Goal: Transaction & Acquisition: Obtain resource

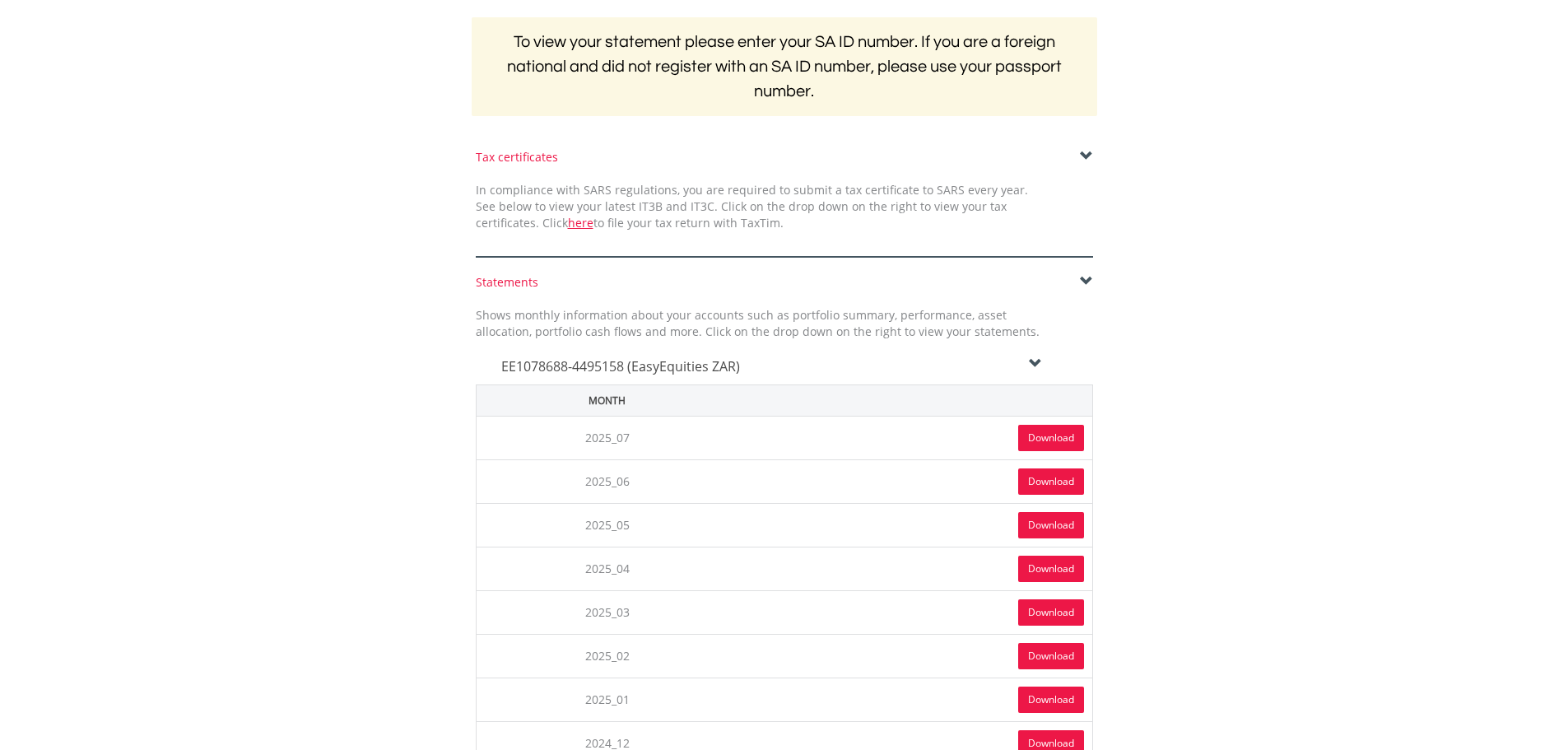
scroll to position [329, 0]
click at [1029, 445] on link "Download" at bounding box center [1051, 438] width 66 height 26
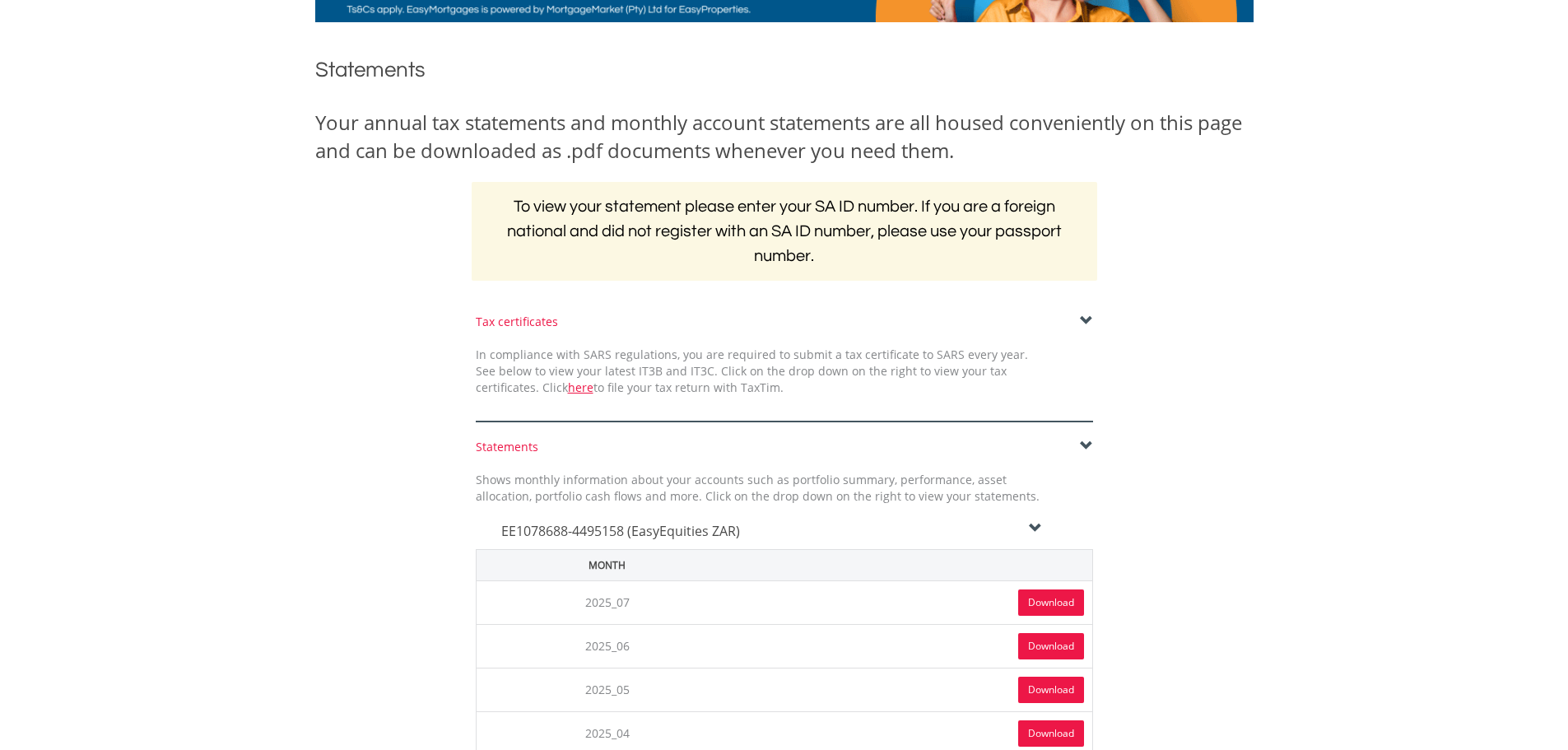
scroll to position [0, 0]
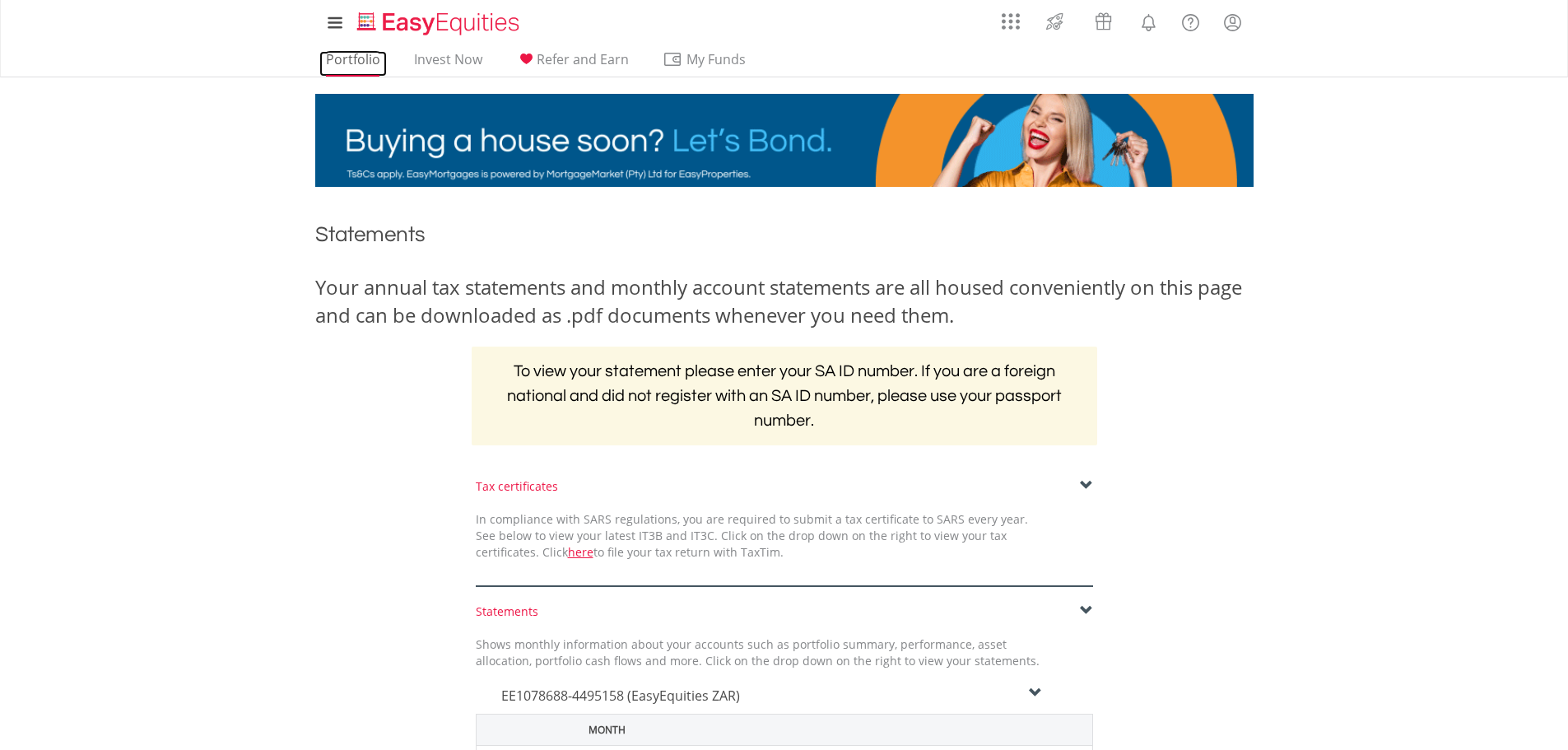
click at [338, 61] on link "Portfolio" at bounding box center [353, 63] width 68 height 25
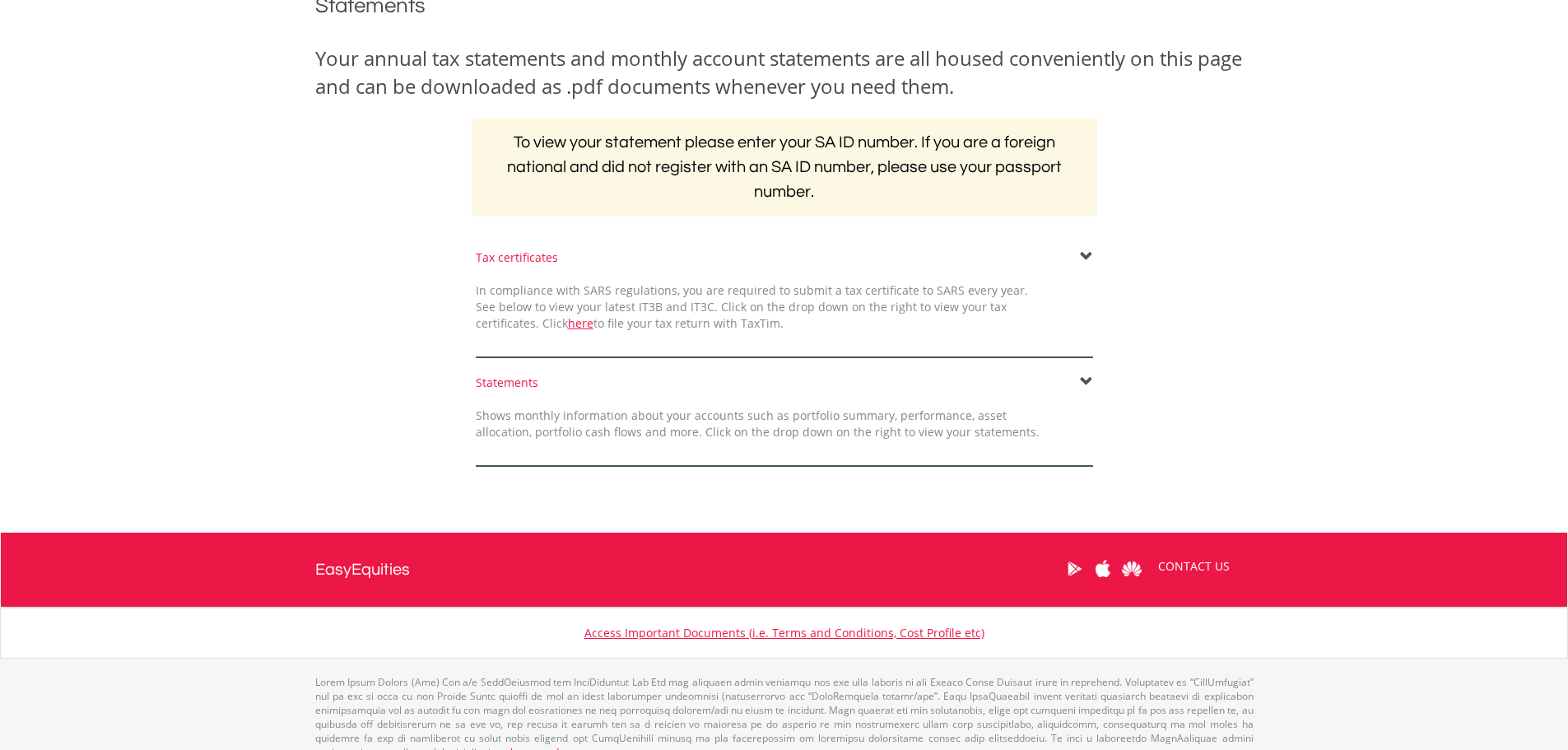
scroll to position [248, 0]
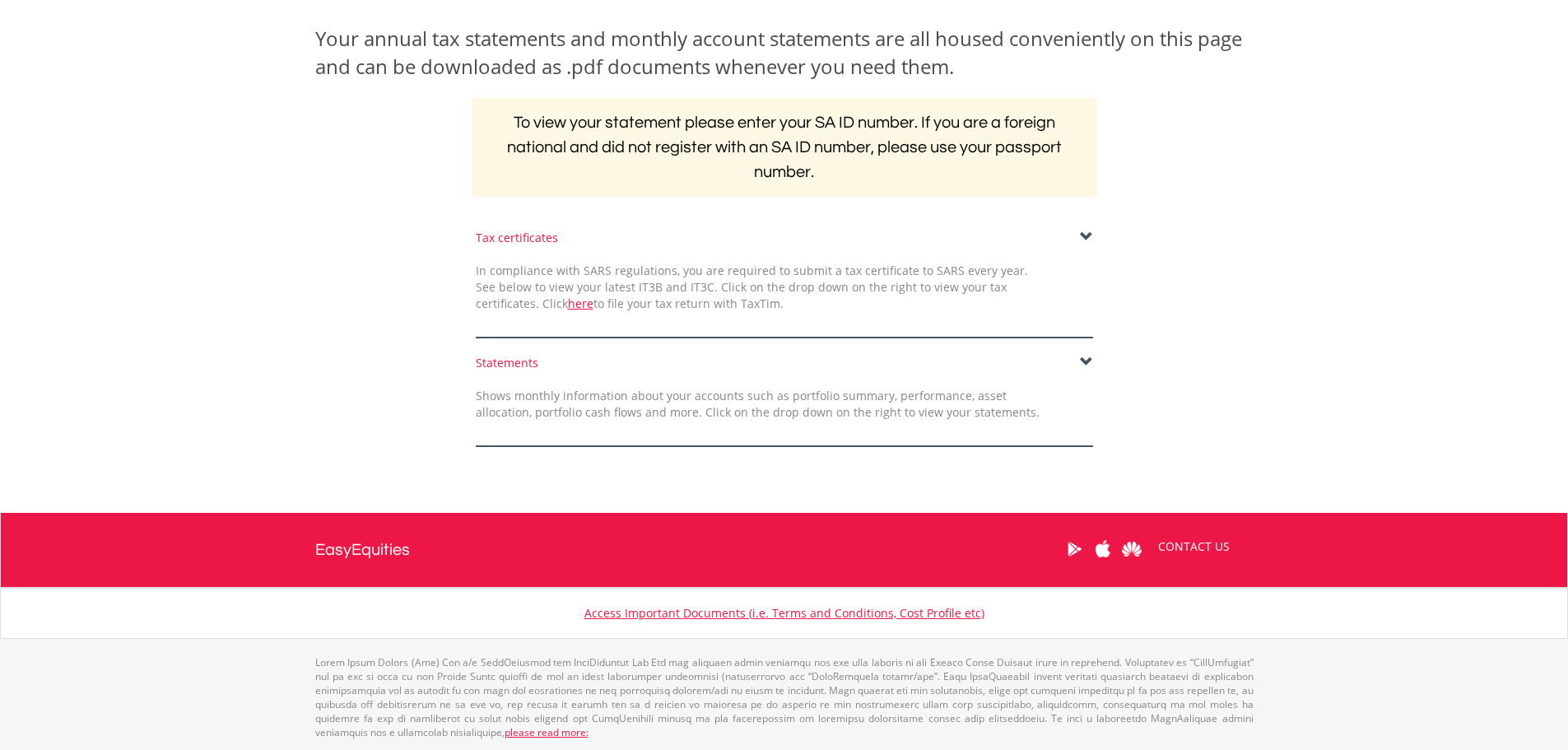
click at [1085, 356] on span at bounding box center [1087, 362] width 13 height 13
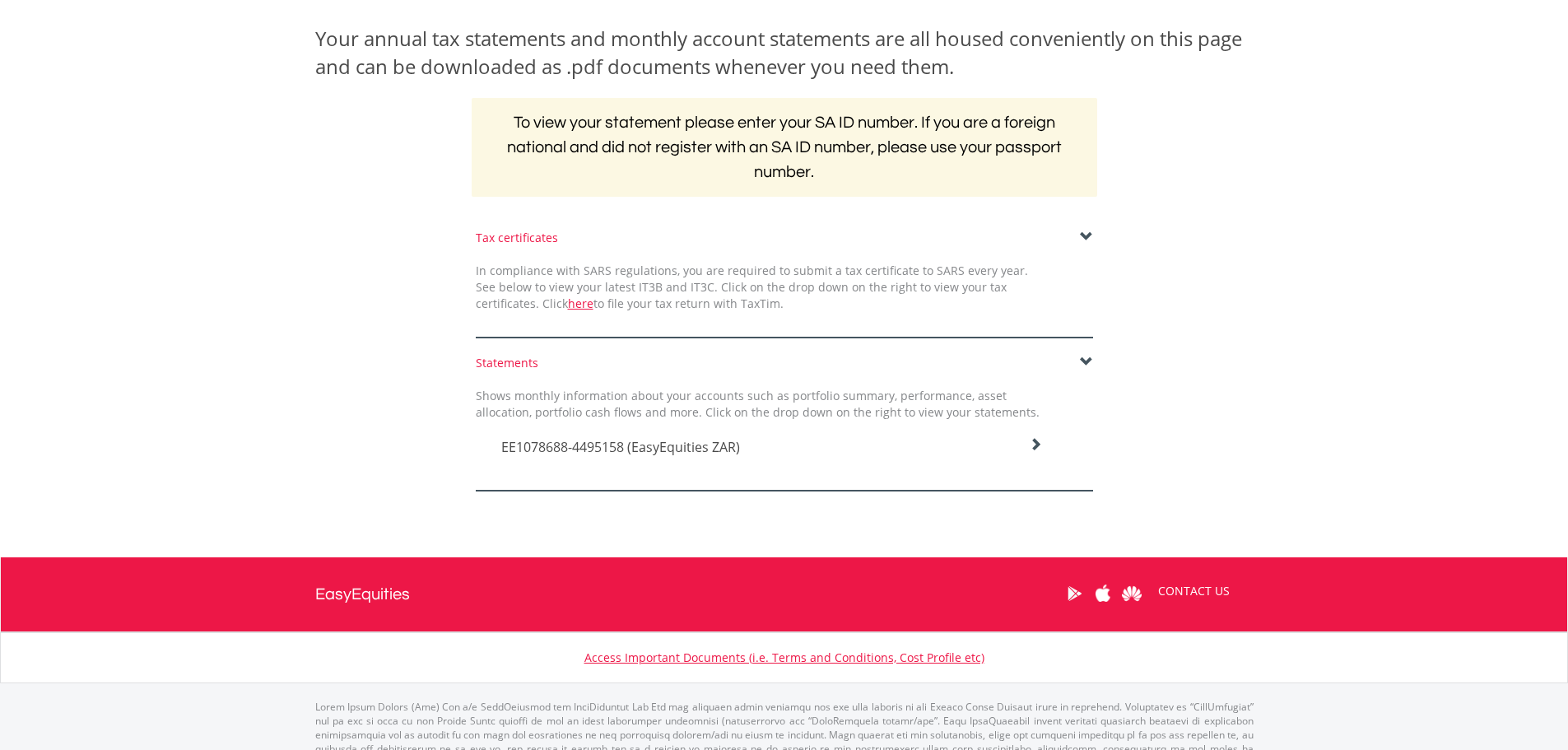
click at [1031, 447] on icon at bounding box center [1035, 444] width 13 height 13
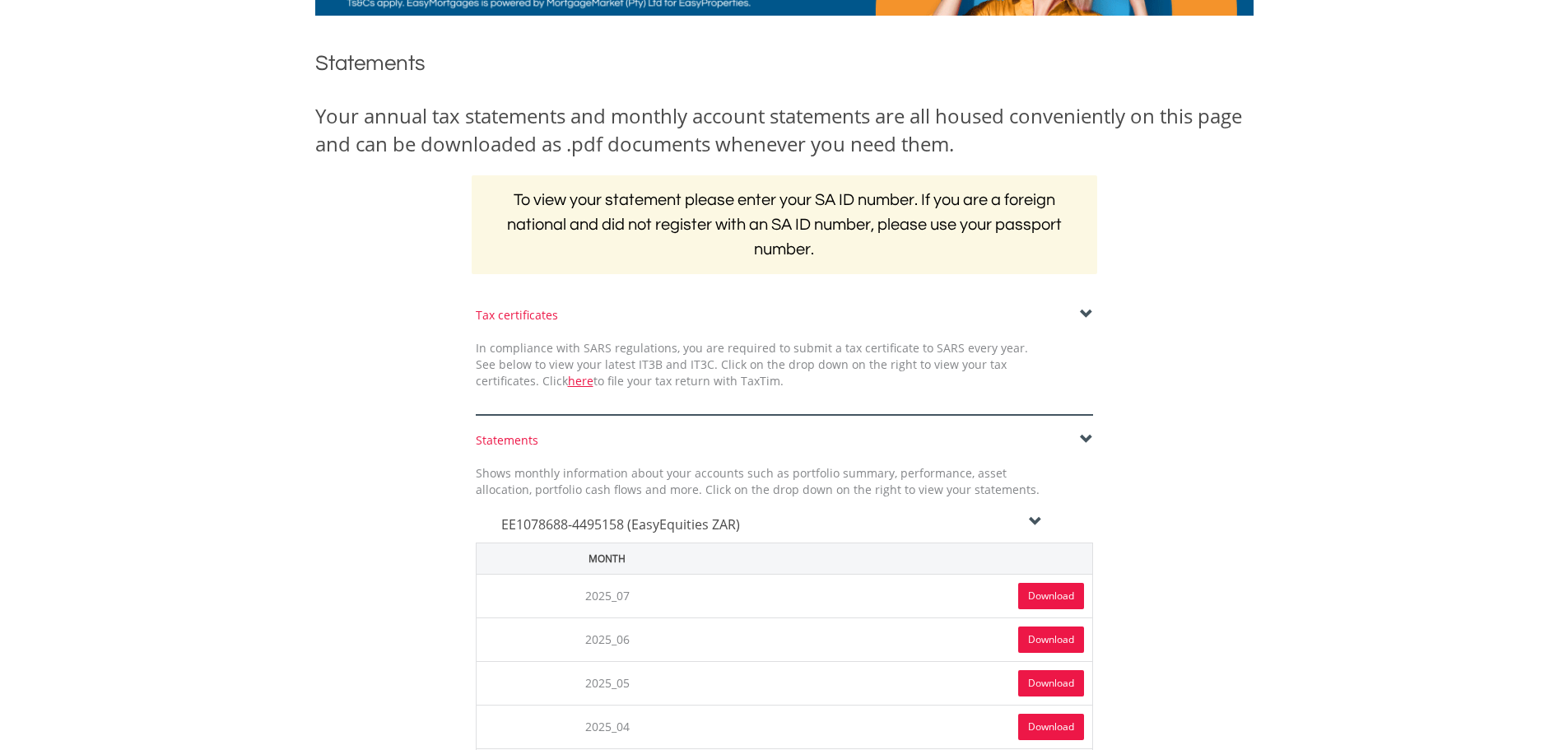
scroll to position [166, 0]
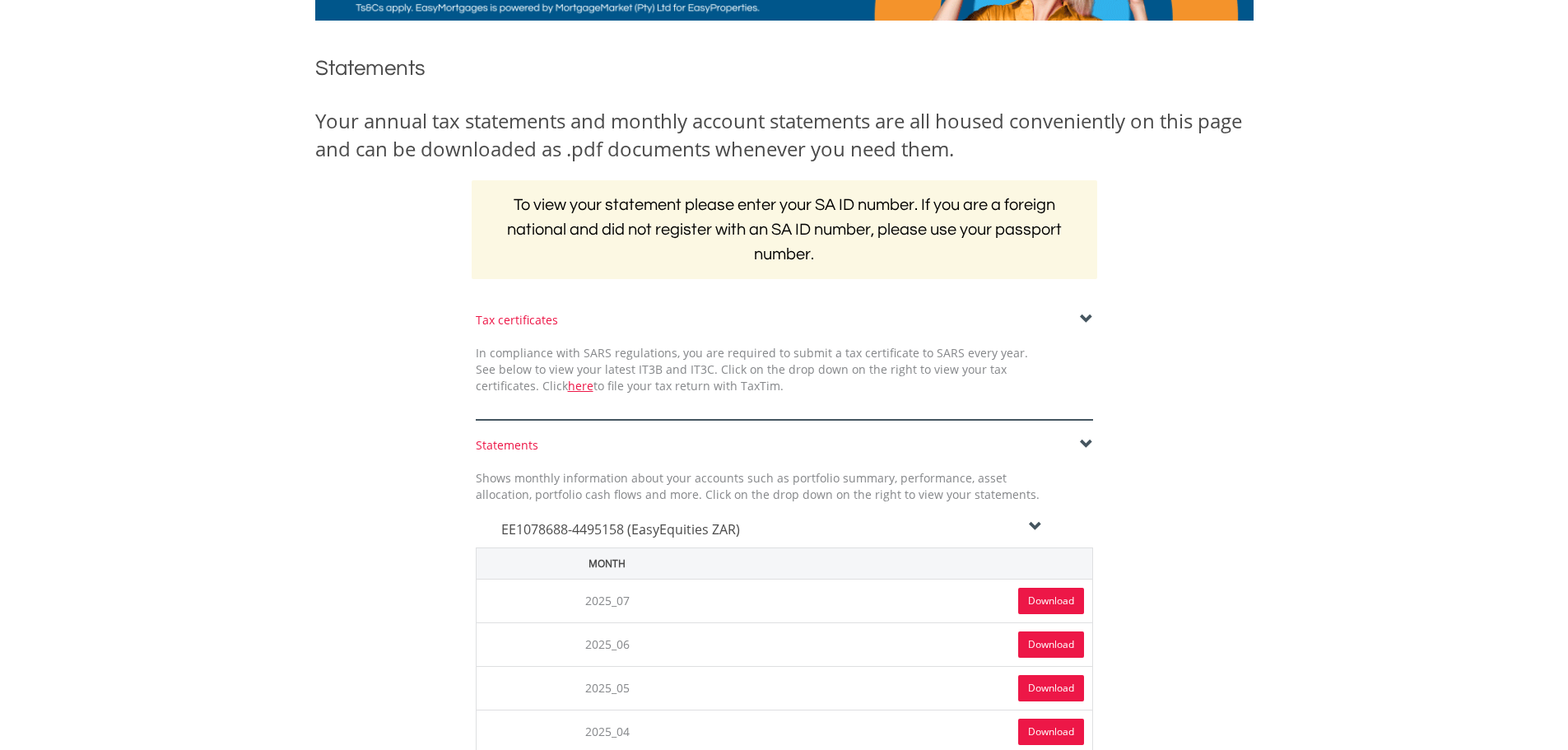
click at [1054, 596] on link "Download" at bounding box center [1051, 600] width 66 height 26
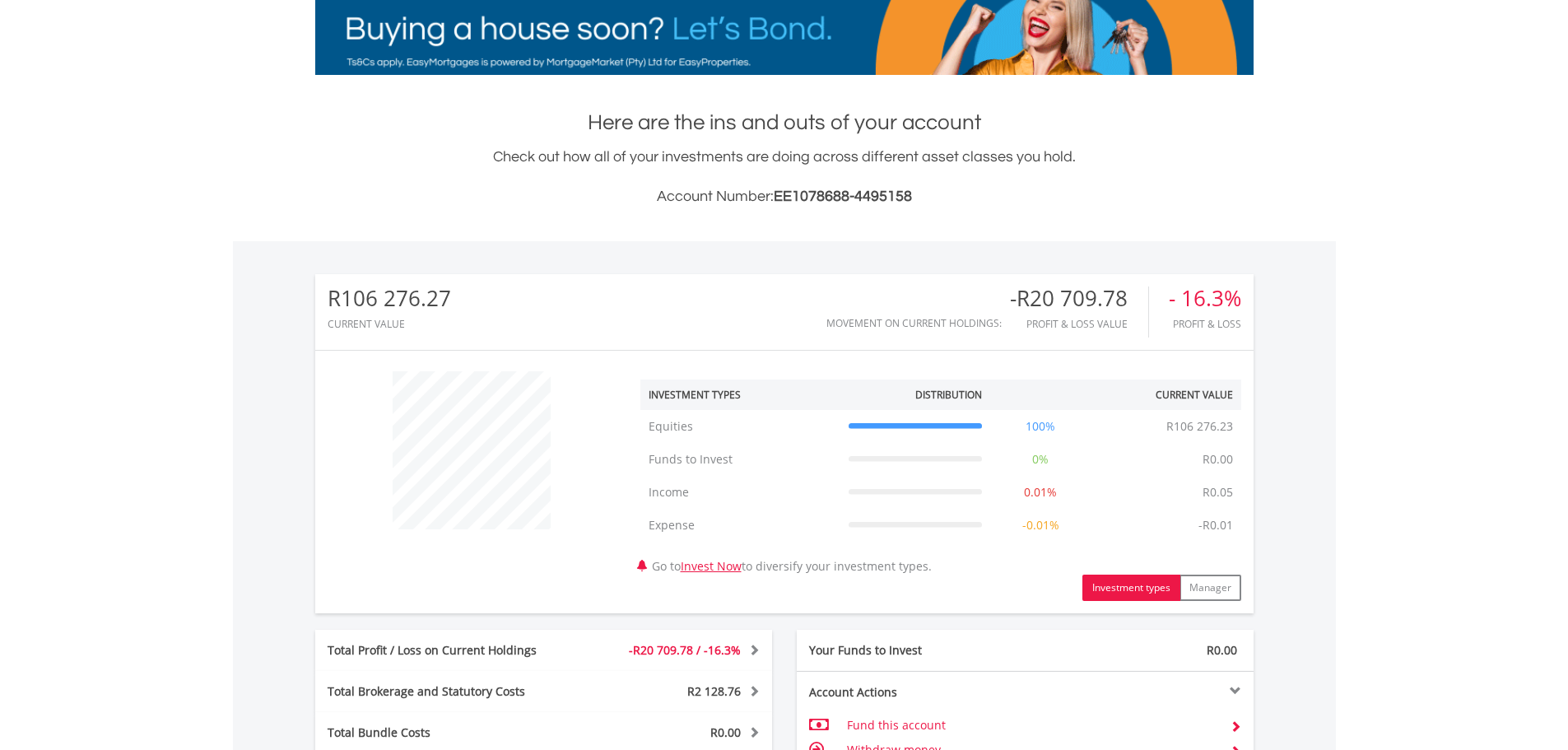
scroll to position [297, 0]
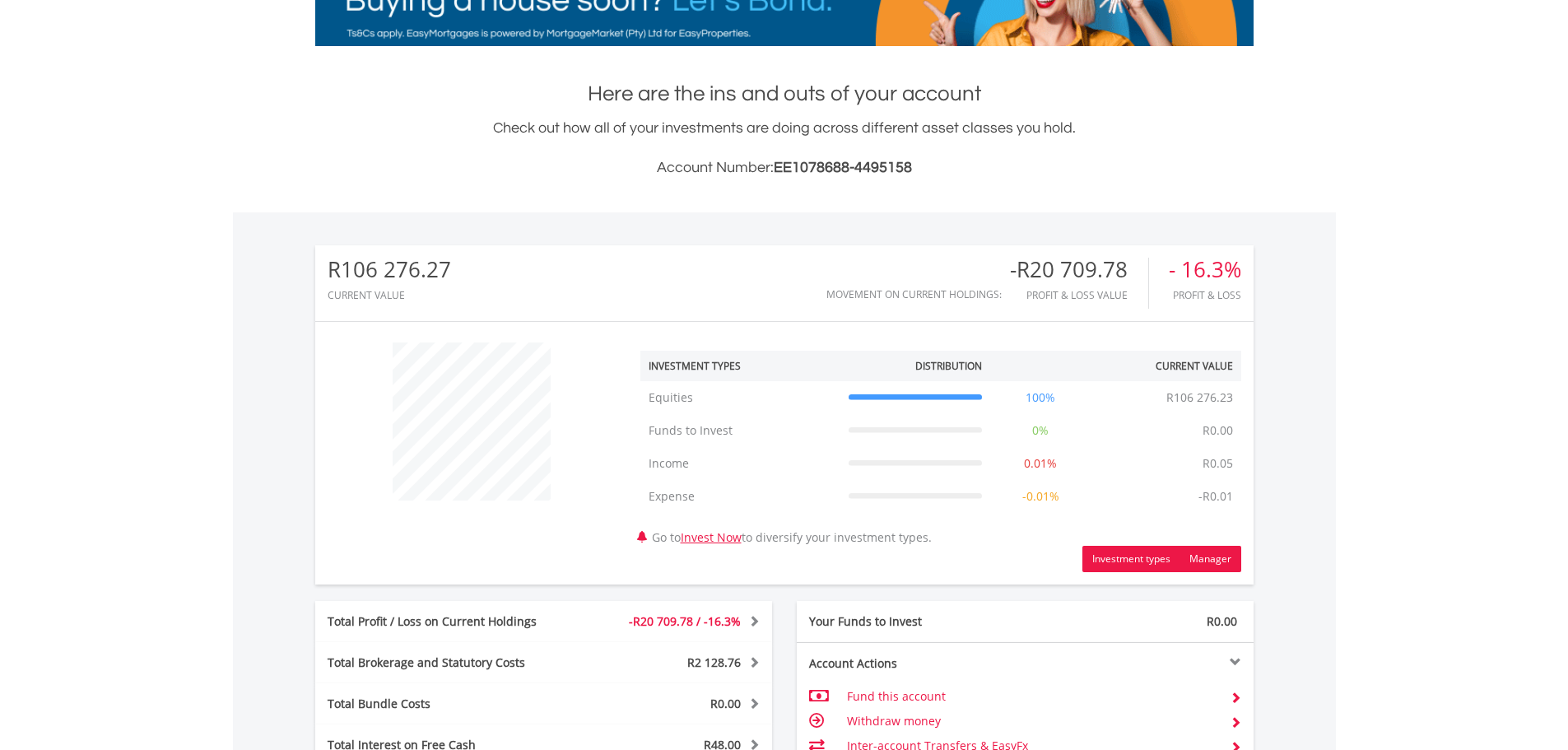
click at [1199, 560] on button "Manager" at bounding box center [1210, 559] width 61 height 26
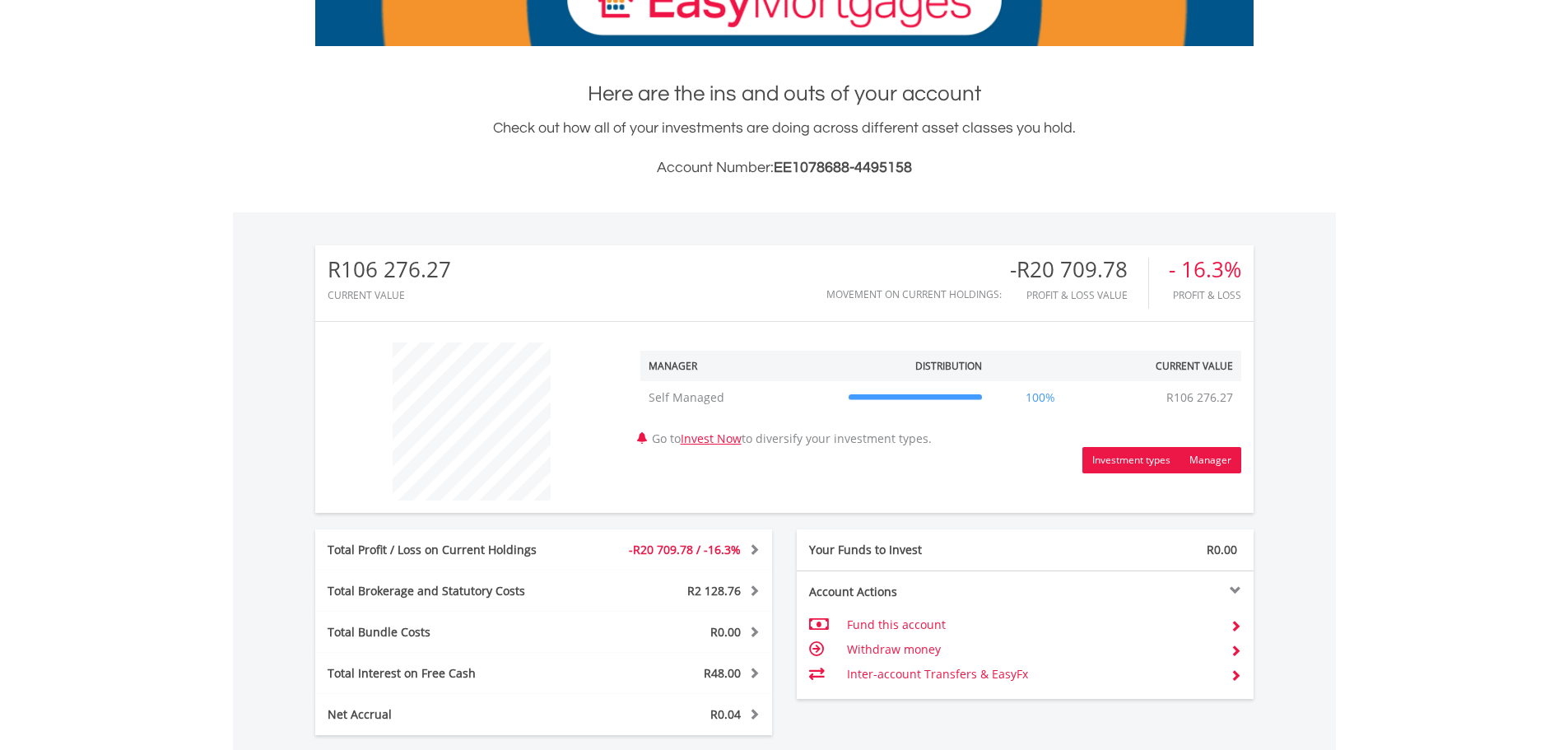
click at [1128, 464] on button "Investment types" at bounding box center [1131, 460] width 98 height 26
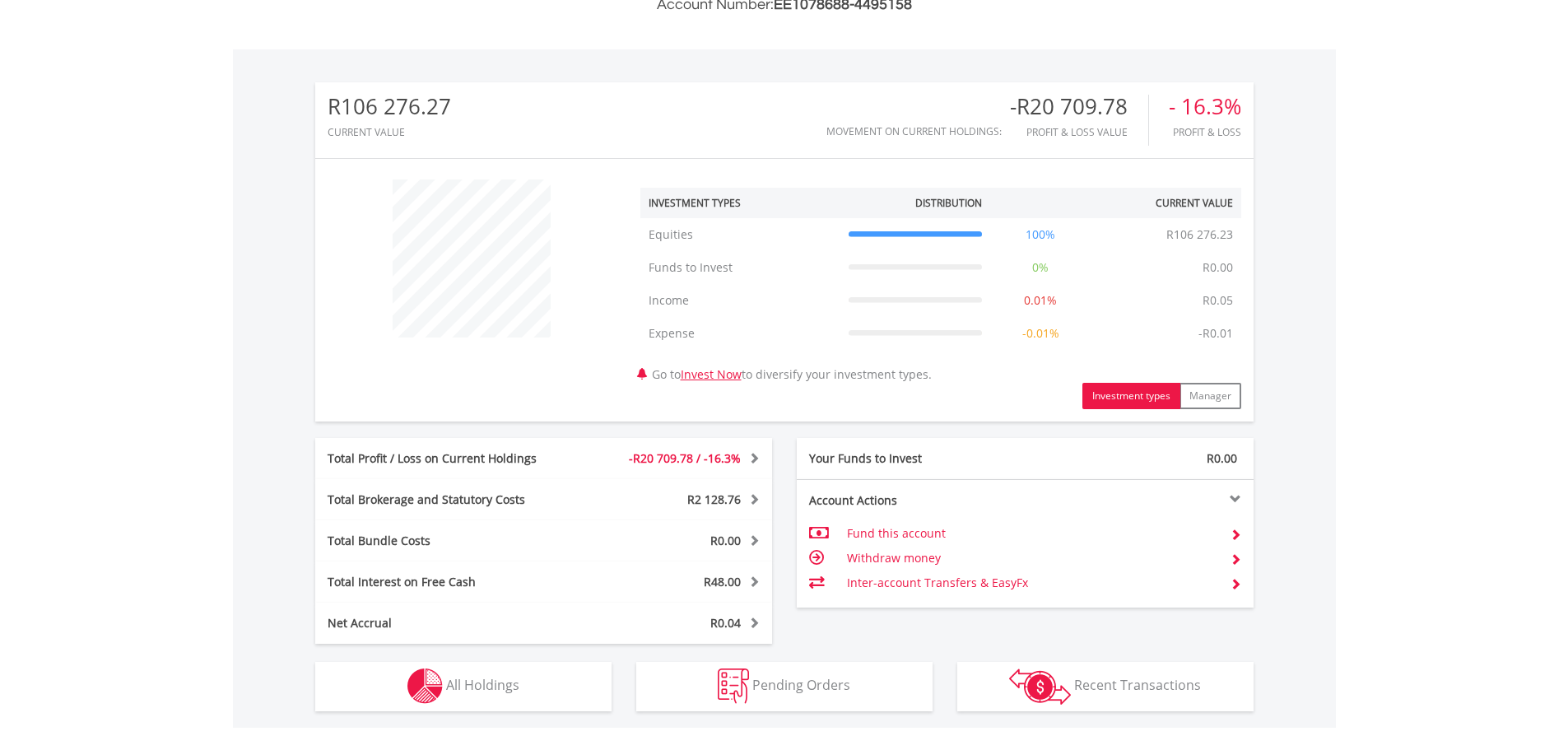
scroll to position [462, 0]
click at [707, 454] on span "-R20 709.78 / -16.3%" at bounding box center [685, 456] width 112 height 16
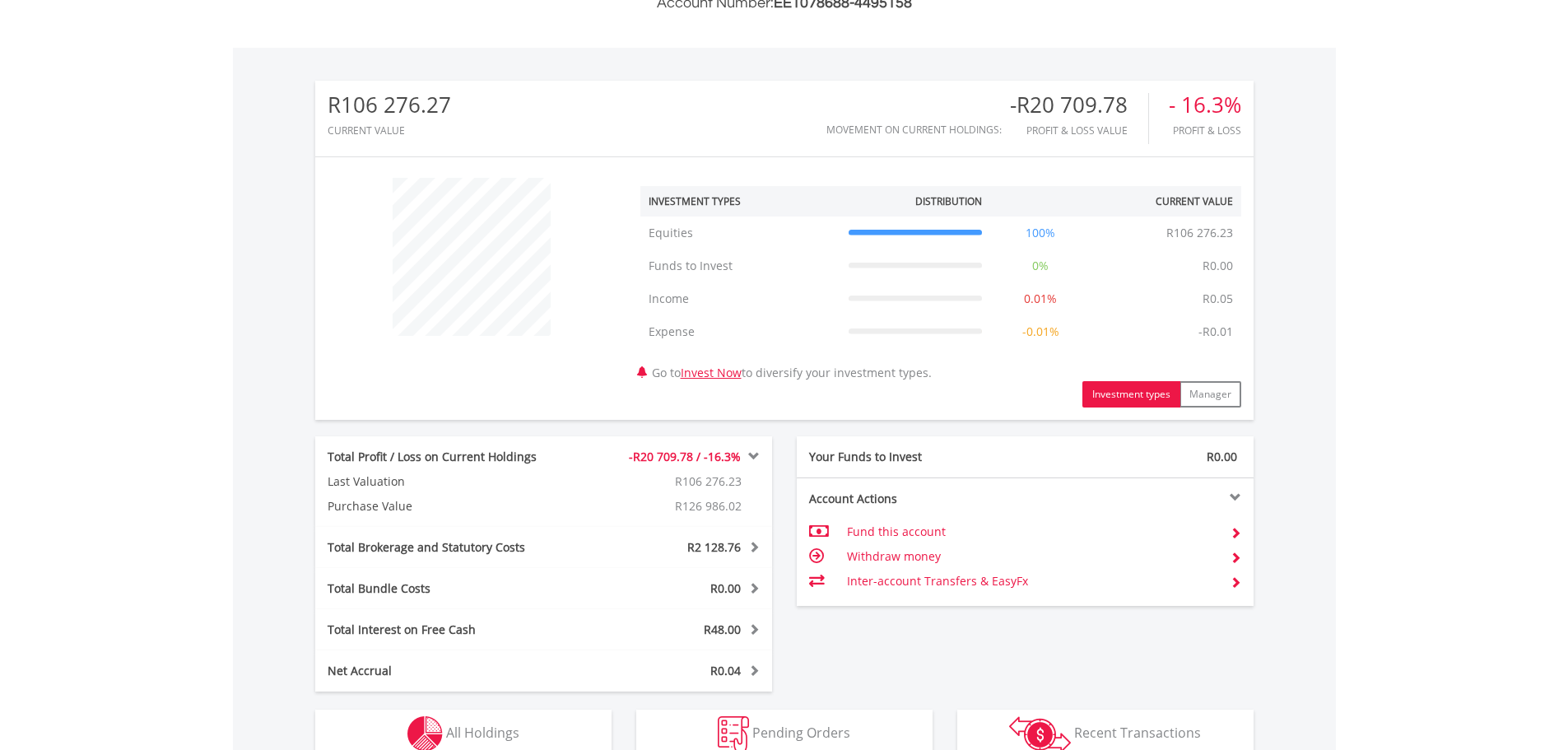
click at [707, 454] on span "-R20 709.78 / -16.3%" at bounding box center [685, 456] width 112 height 16
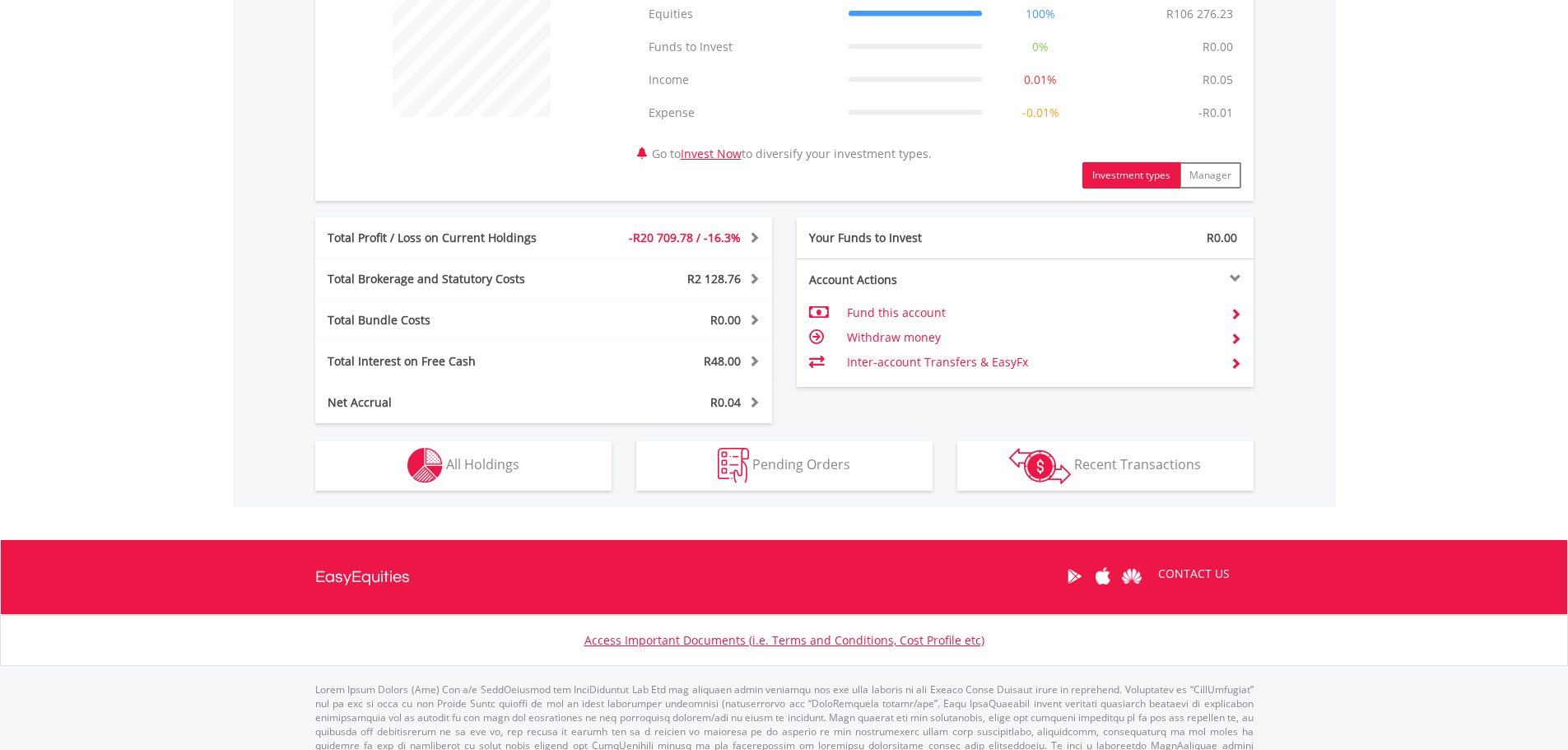
scroll to position [709, 0]
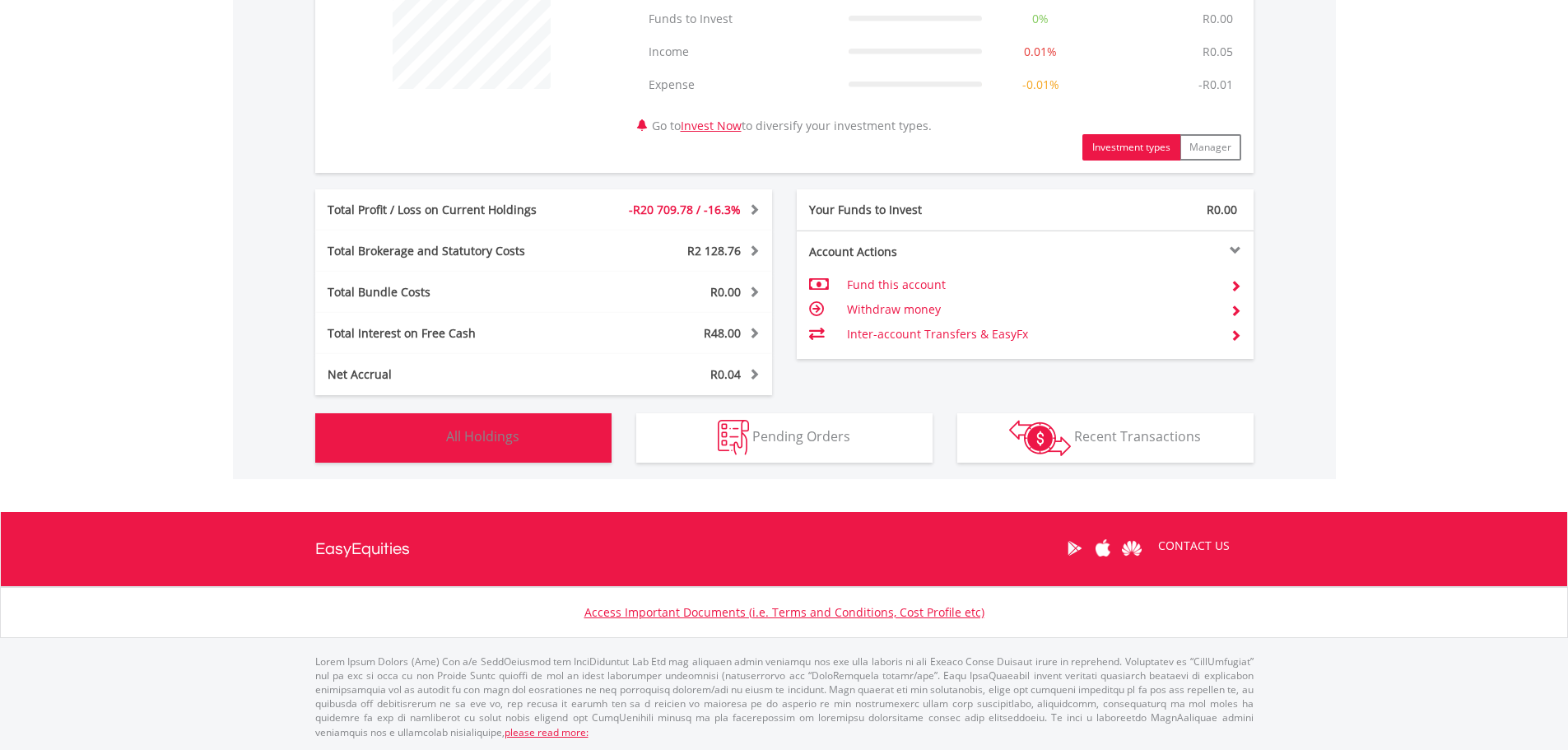
click at [519, 444] on span "All Holdings" at bounding box center [482, 436] width 73 height 18
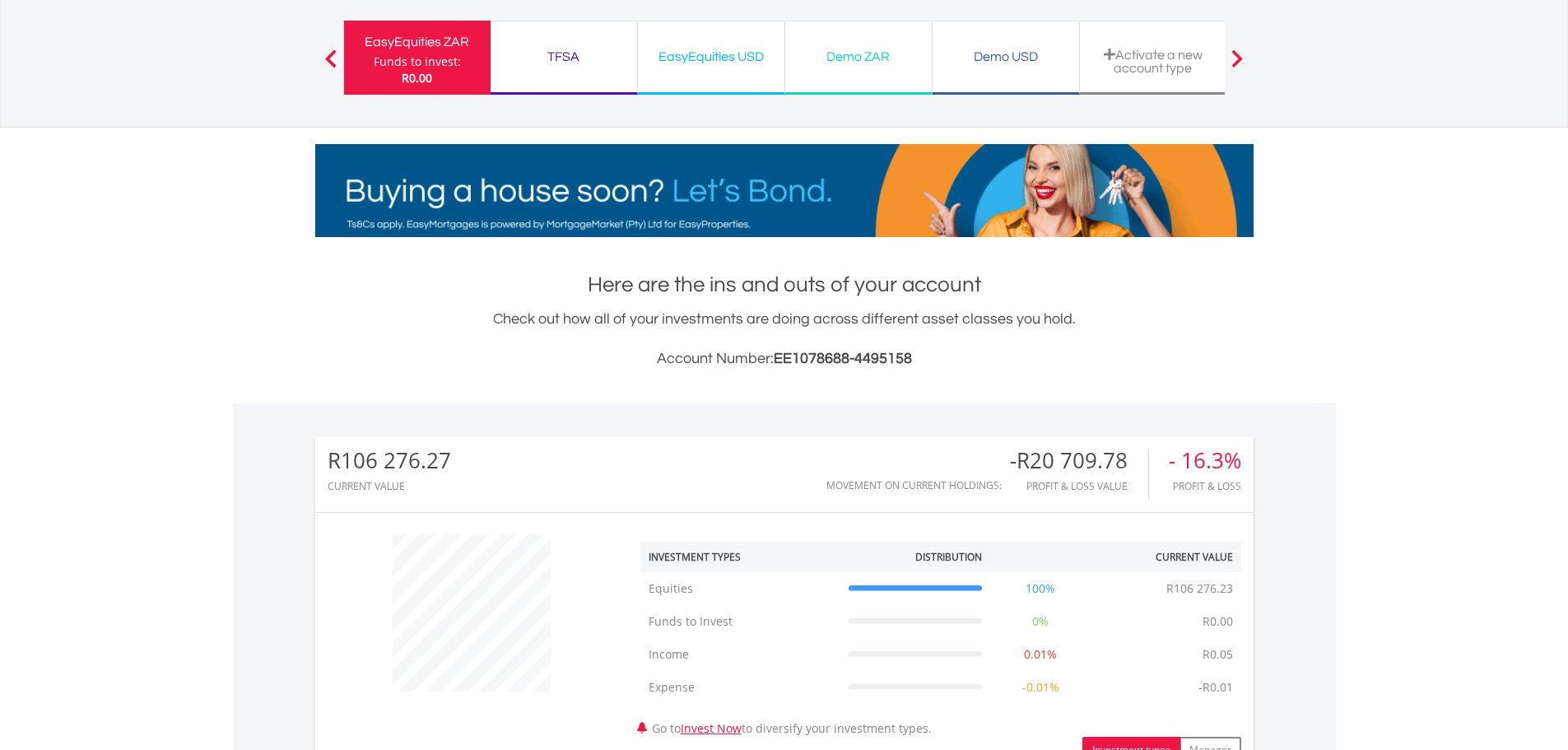
scroll to position [0, 0]
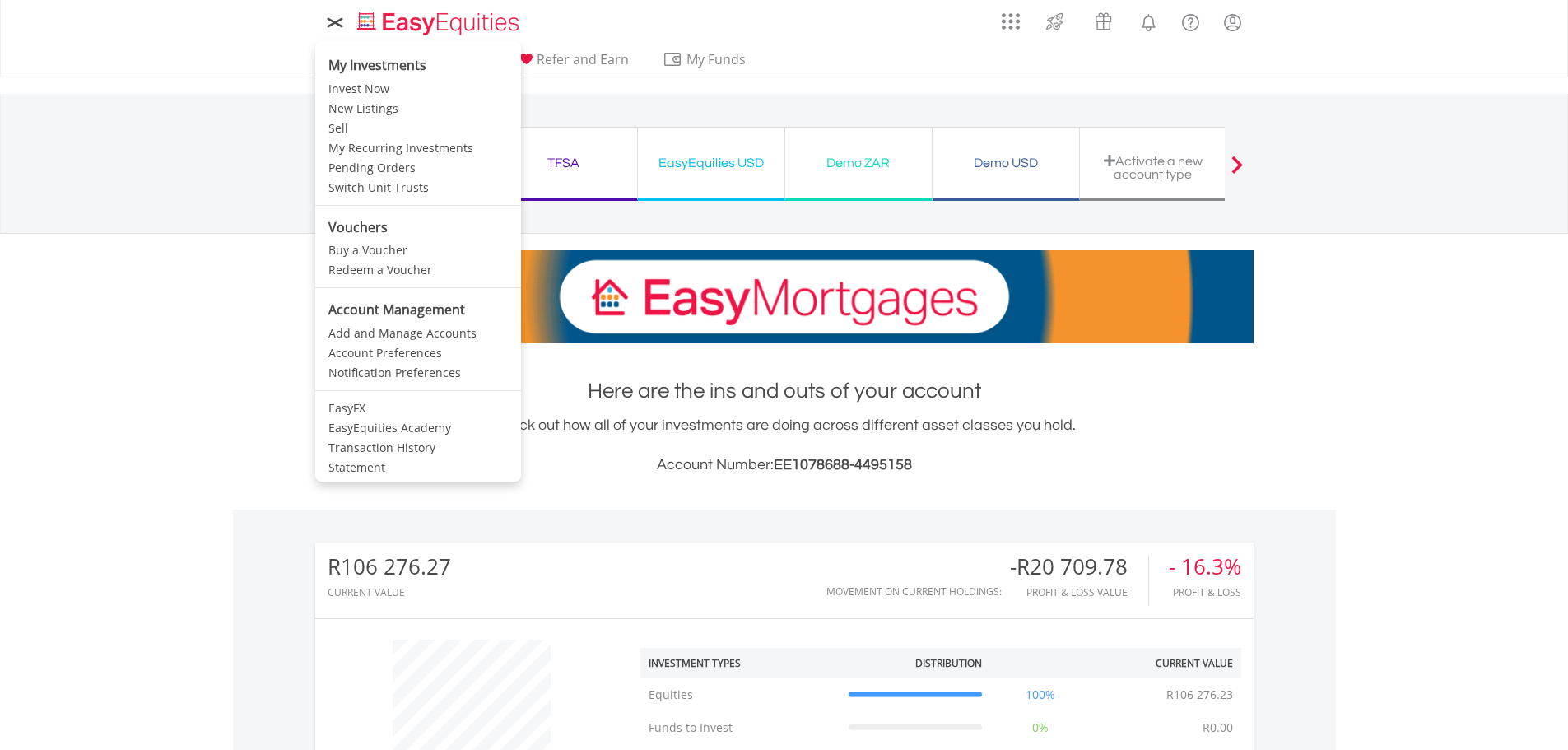
click at [339, 24] on icon at bounding box center [335, 22] width 23 height 20
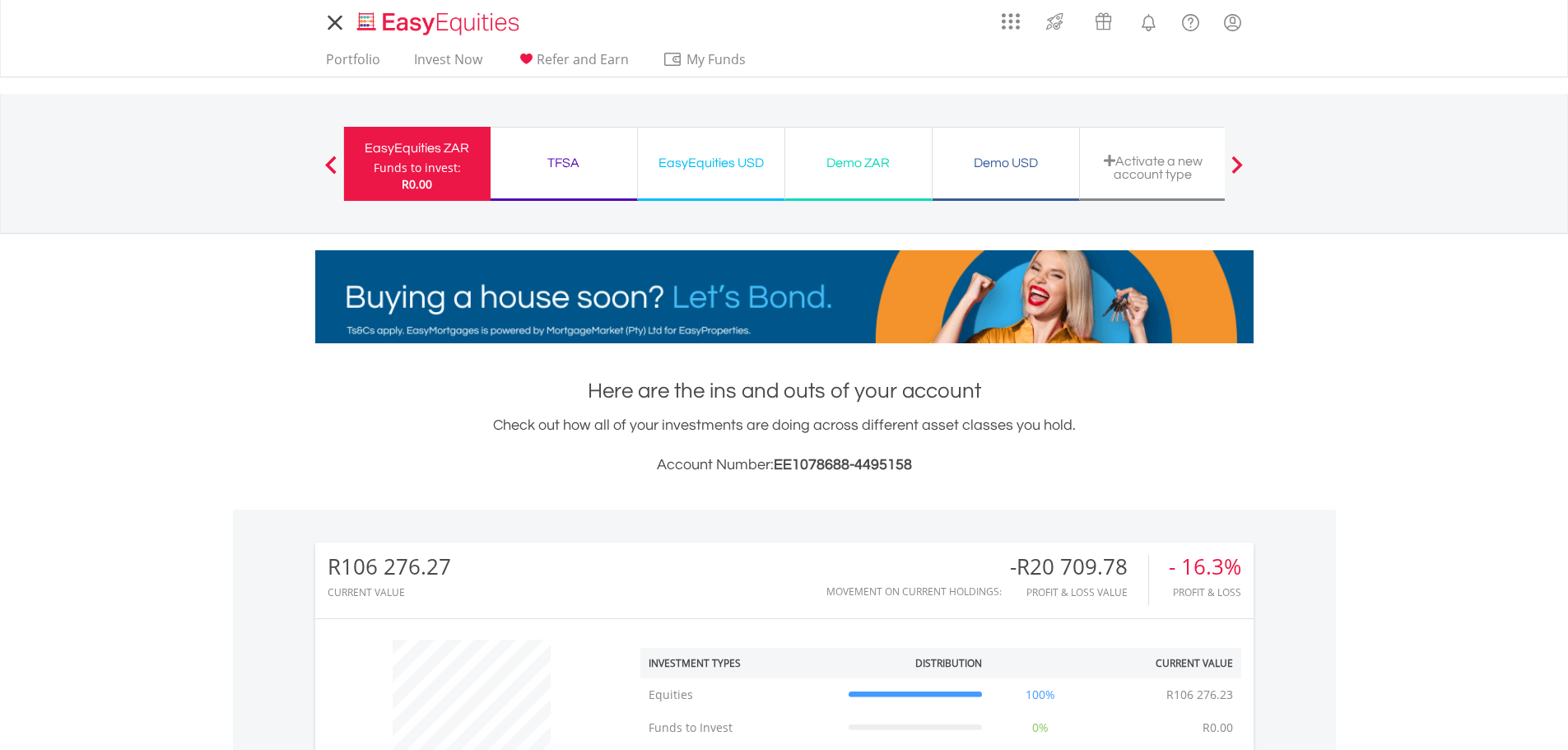
click at [339, 24] on icon at bounding box center [335, 22] width 23 height 20
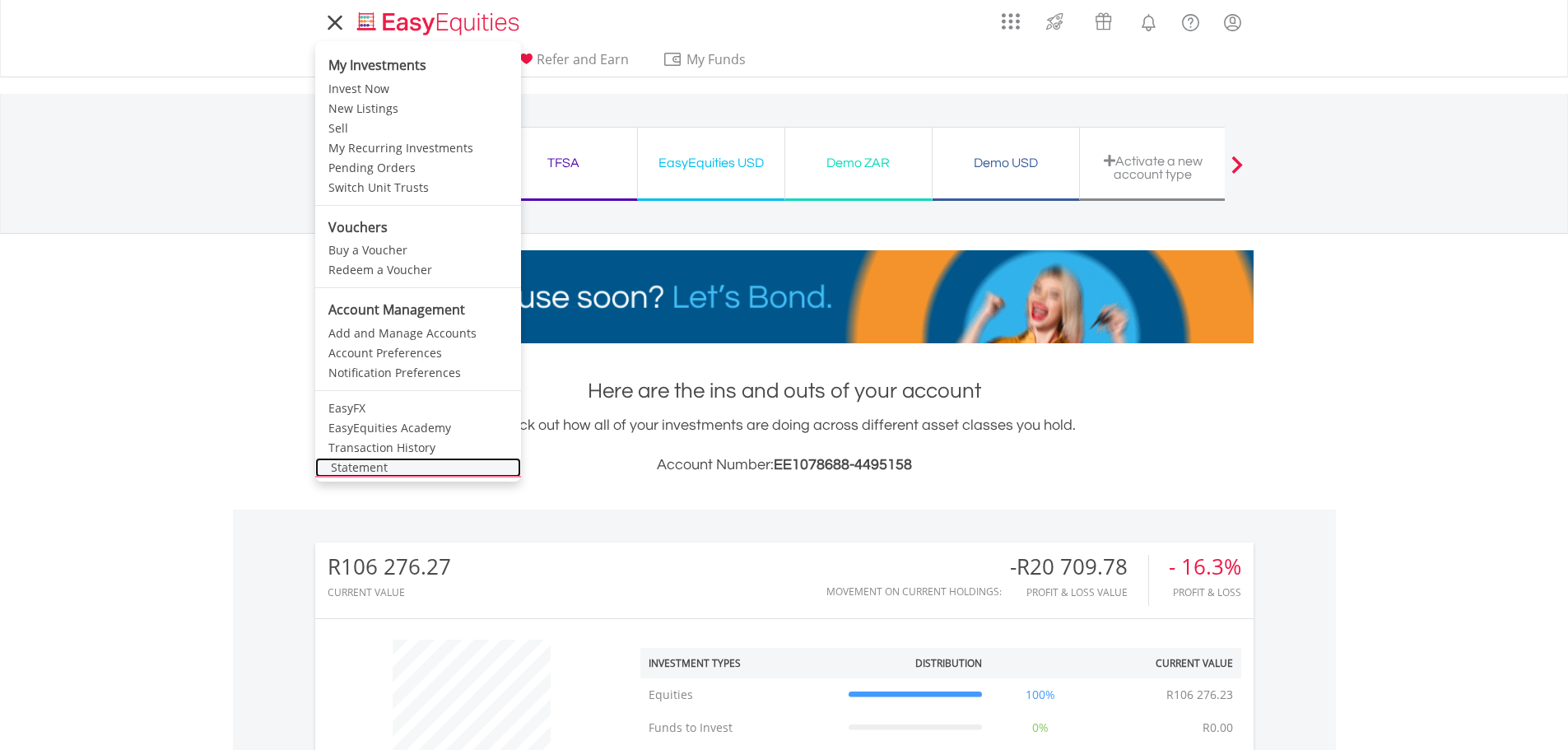
click at [384, 471] on link "Statement" at bounding box center [417, 467] width 205 height 20
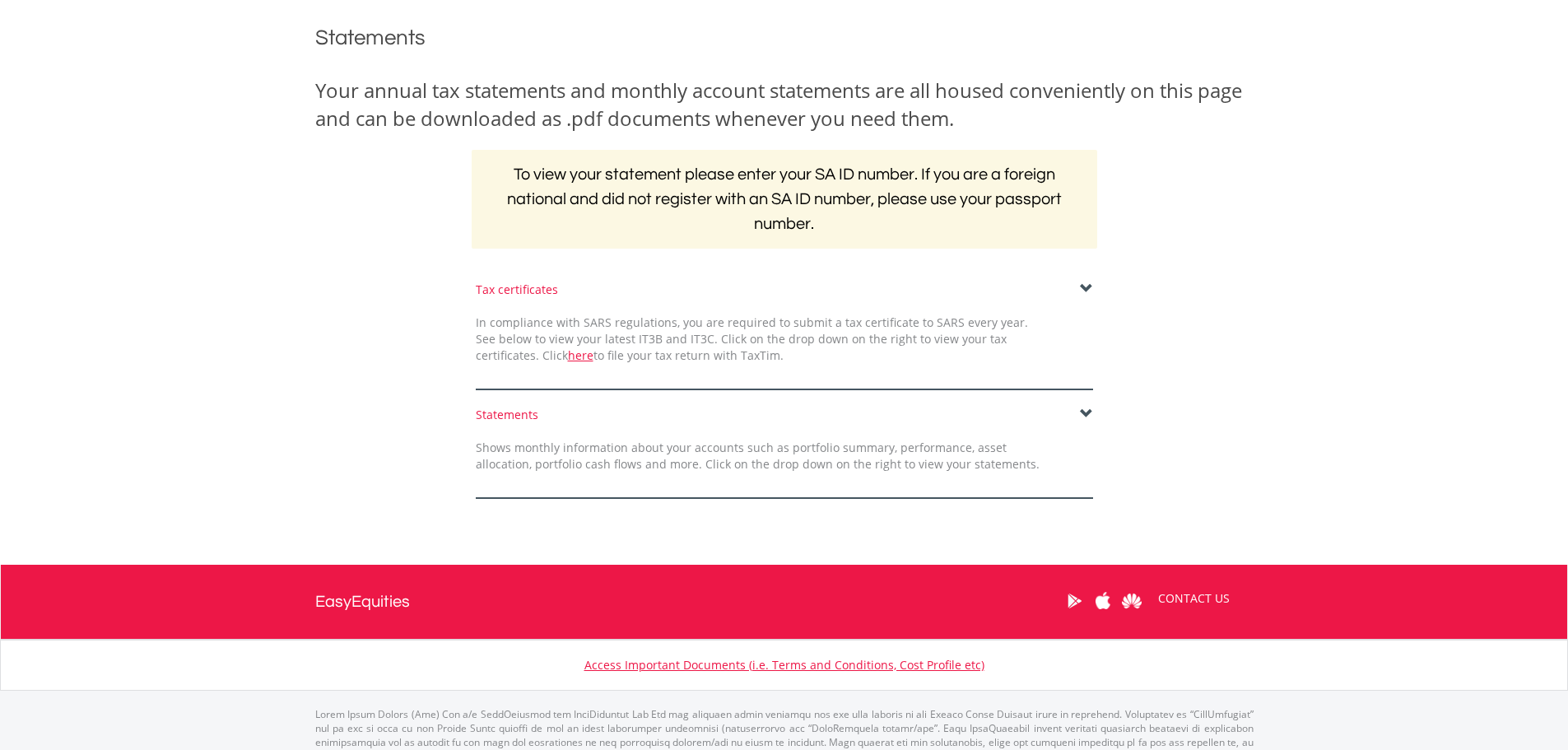
scroll to position [247, 0]
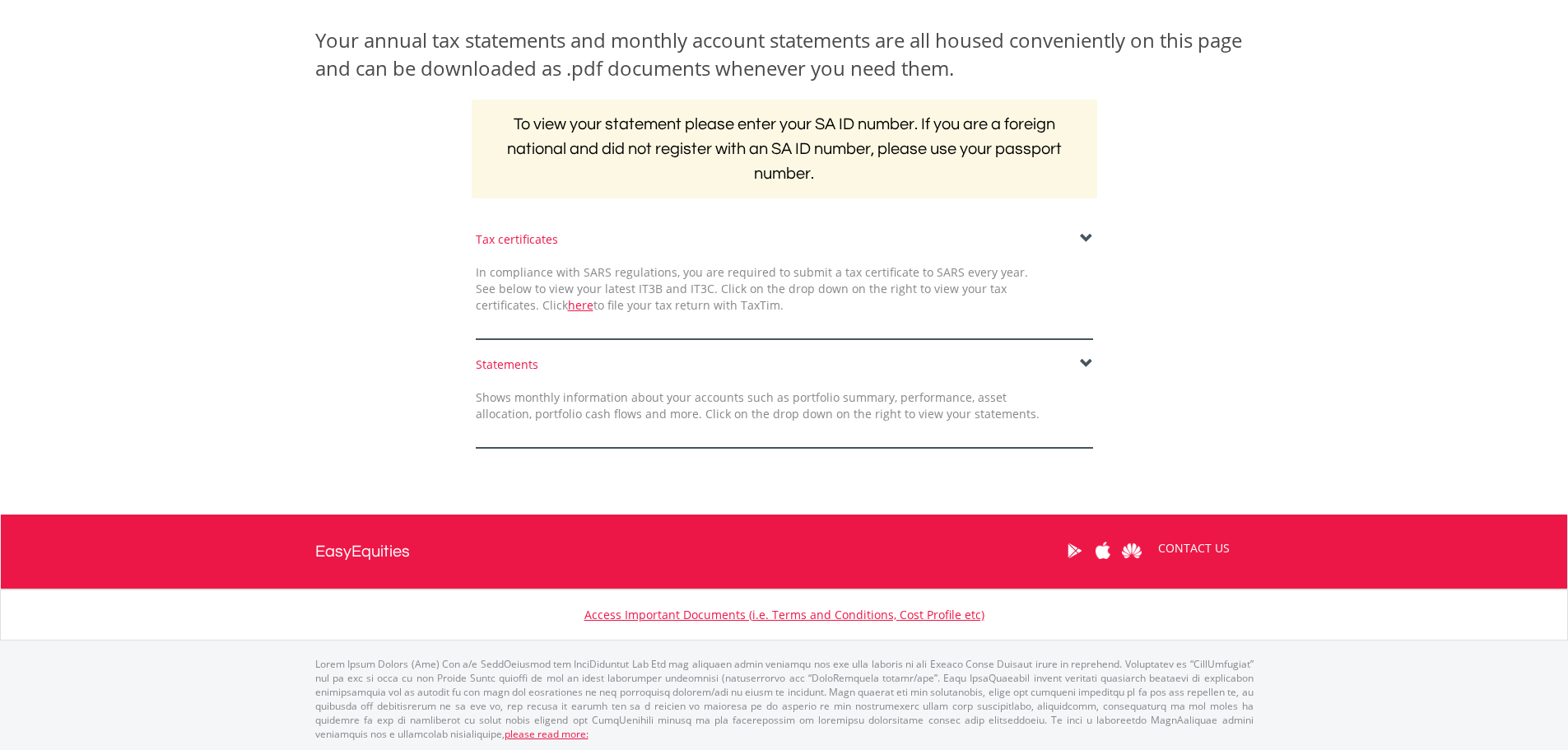
click at [1081, 365] on span at bounding box center [1087, 363] width 13 height 13
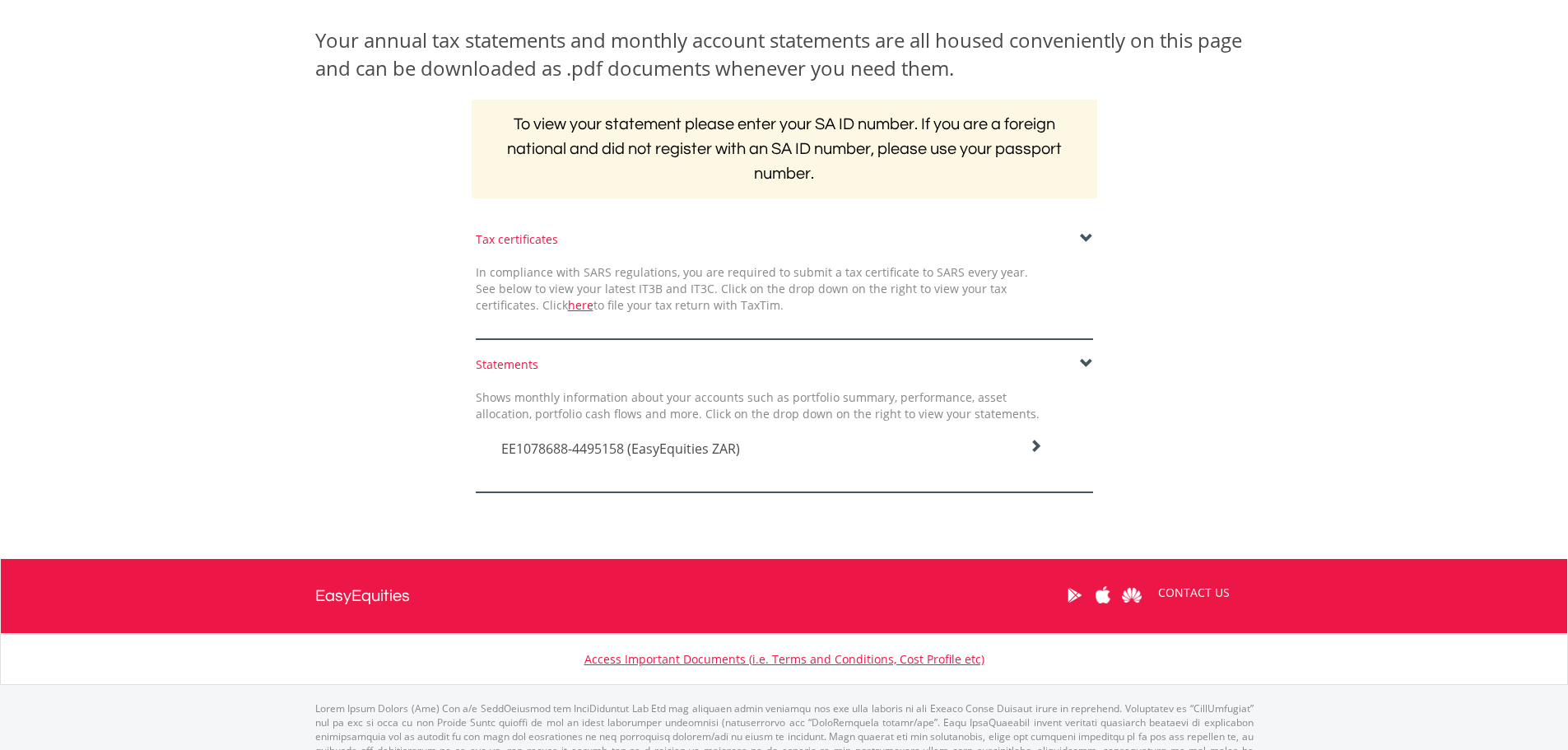
click at [664, 450] on span "EE1078688-4495158 (EasyEquities ZAR)" at bounding box center [620, 448] width 239 height 18
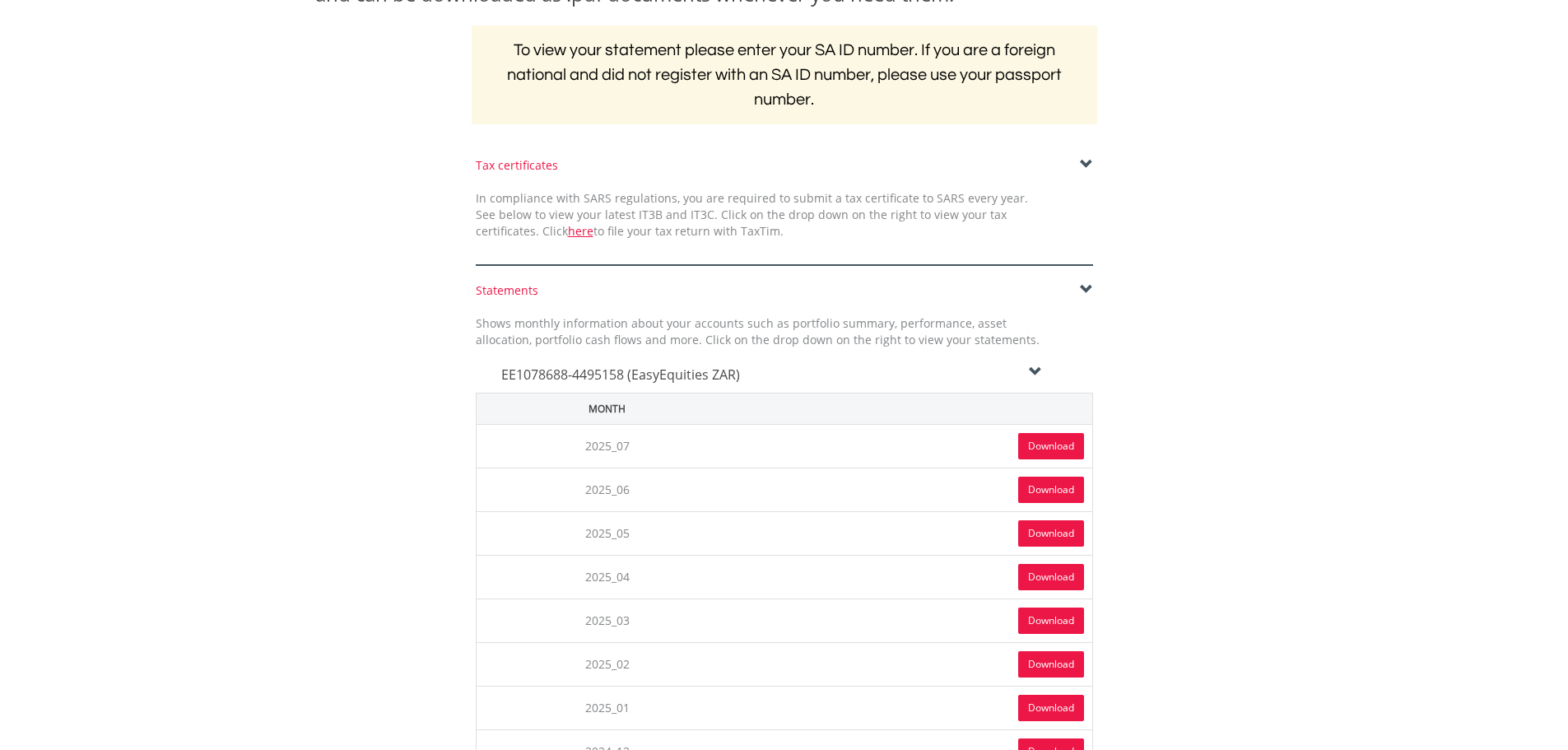
scroll to position [329, 0]
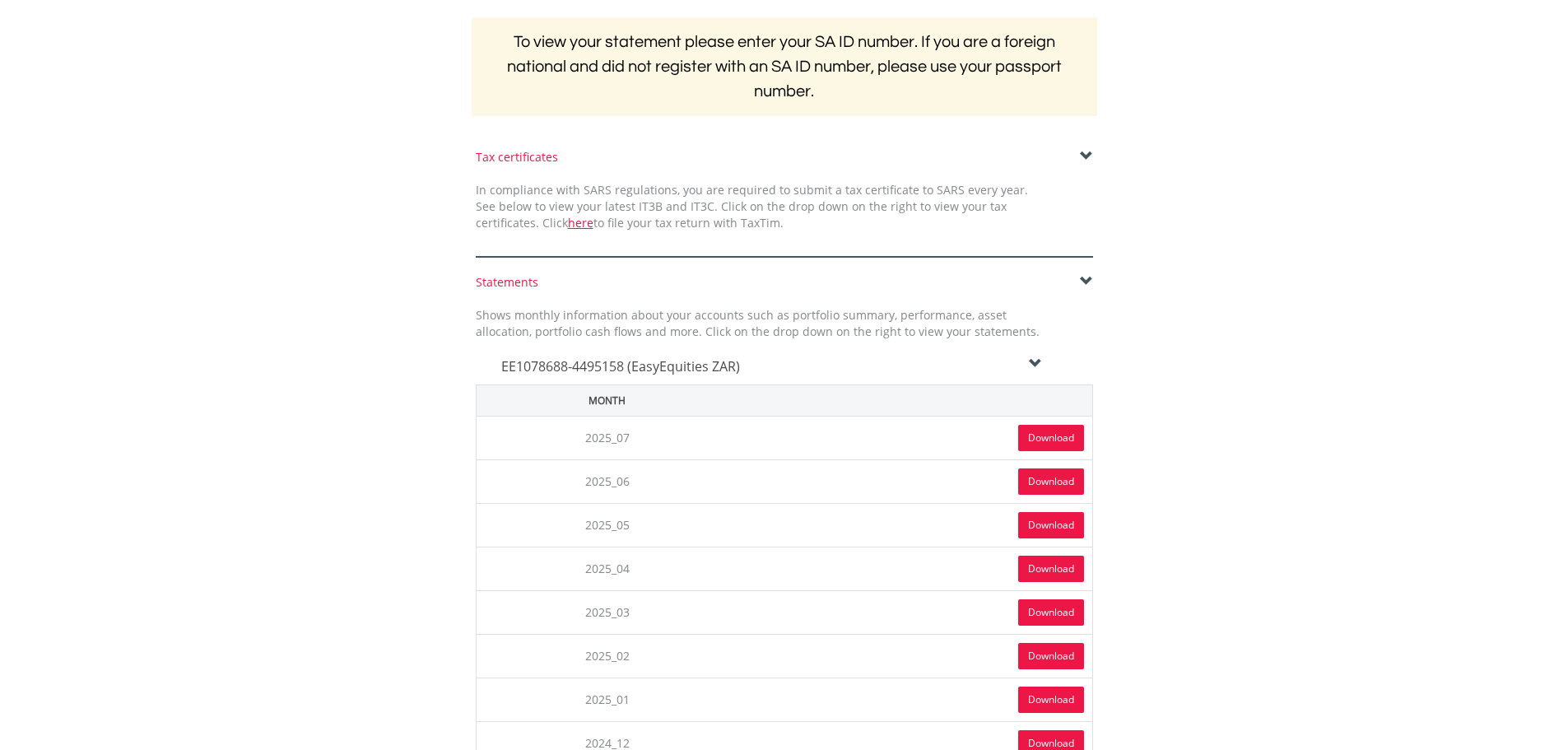
click at [1033, 442] on link "Download" at bounding box center [1051, 438] width 66 height 26
